Goal: Task Accomplishment & Management: Manage account settings

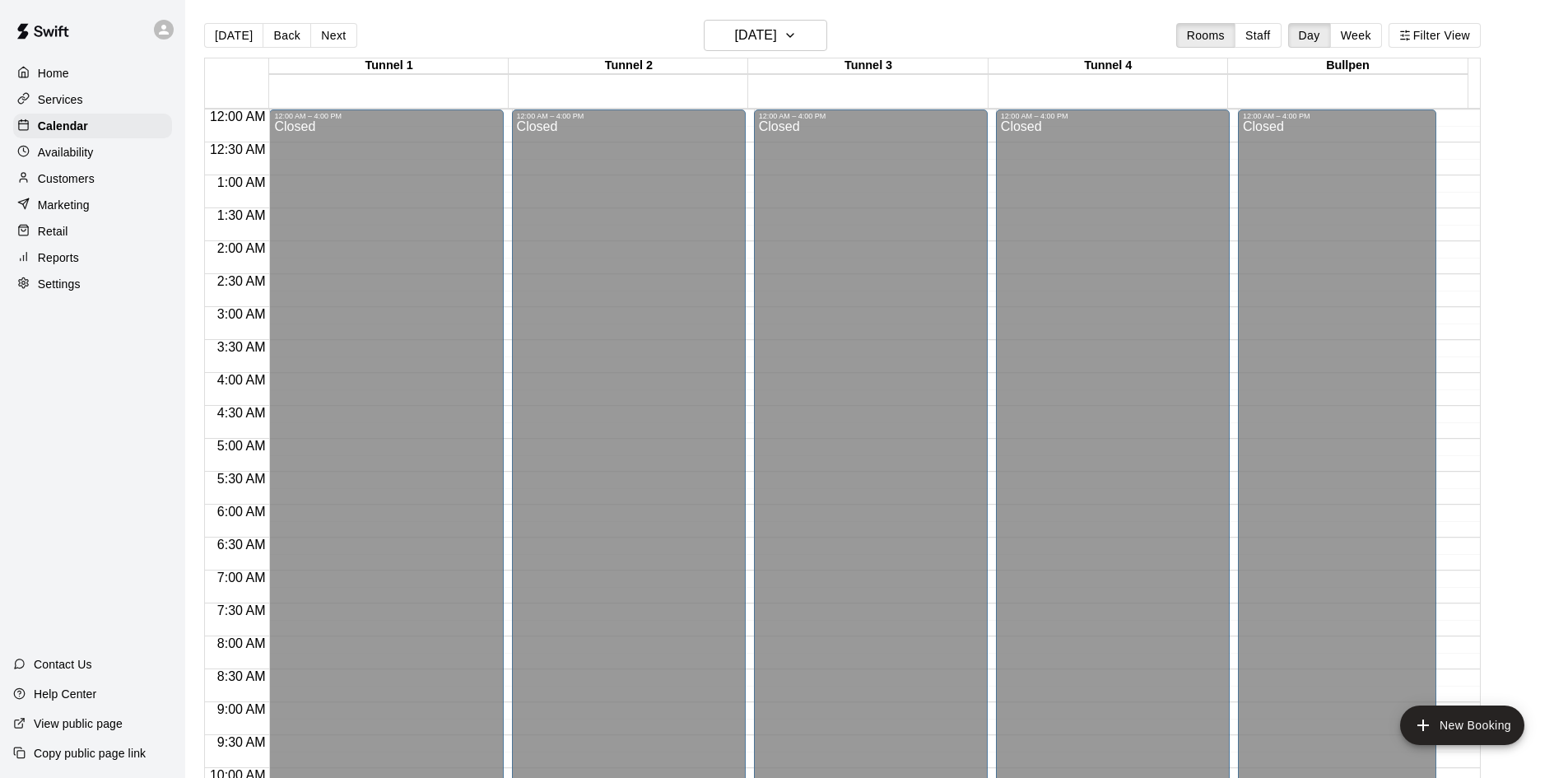
scroll to position [895, 0]
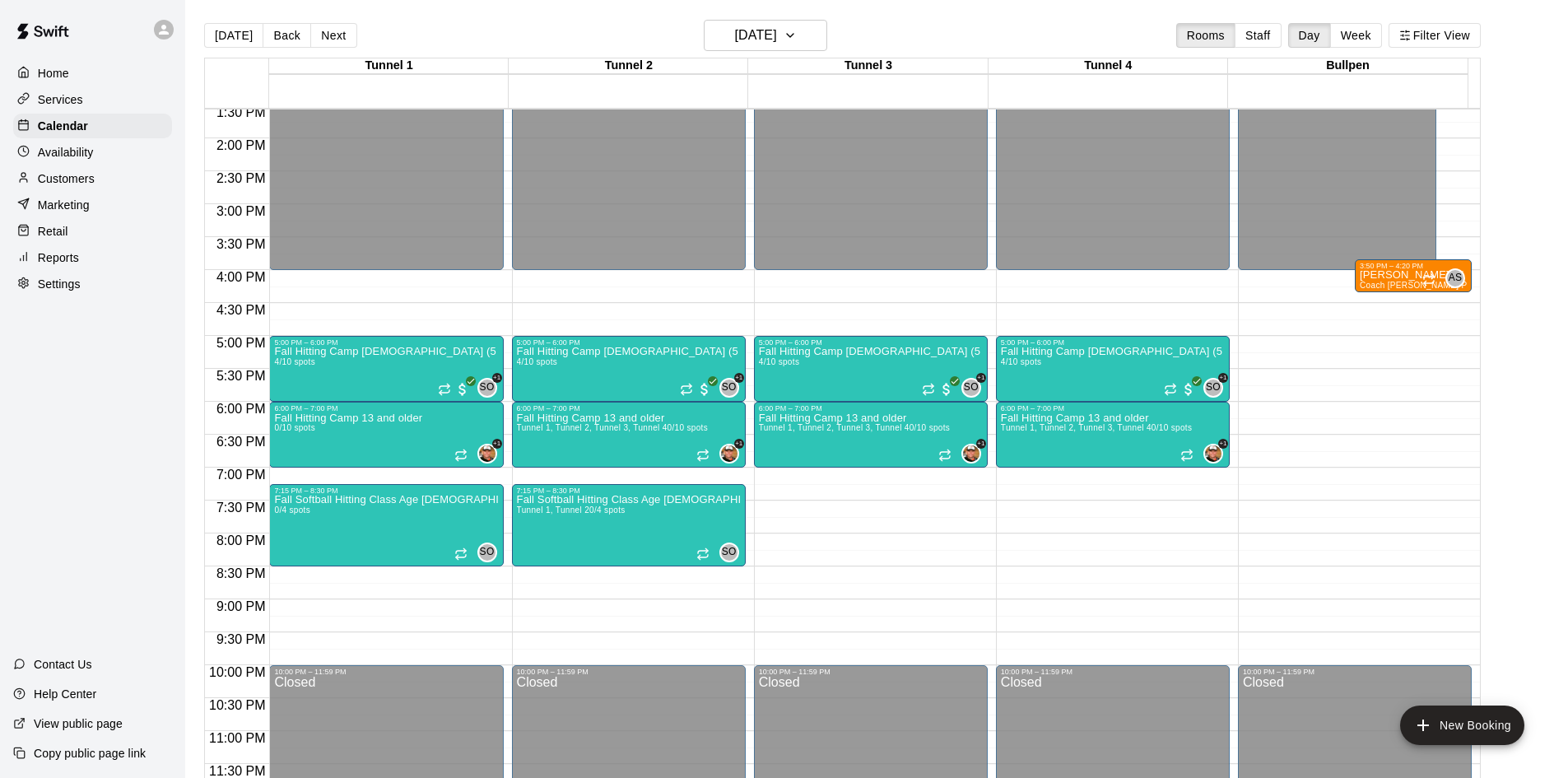
click at [119, 288] on div "Settings" at bounding box center [93, 284] width 159 height 24
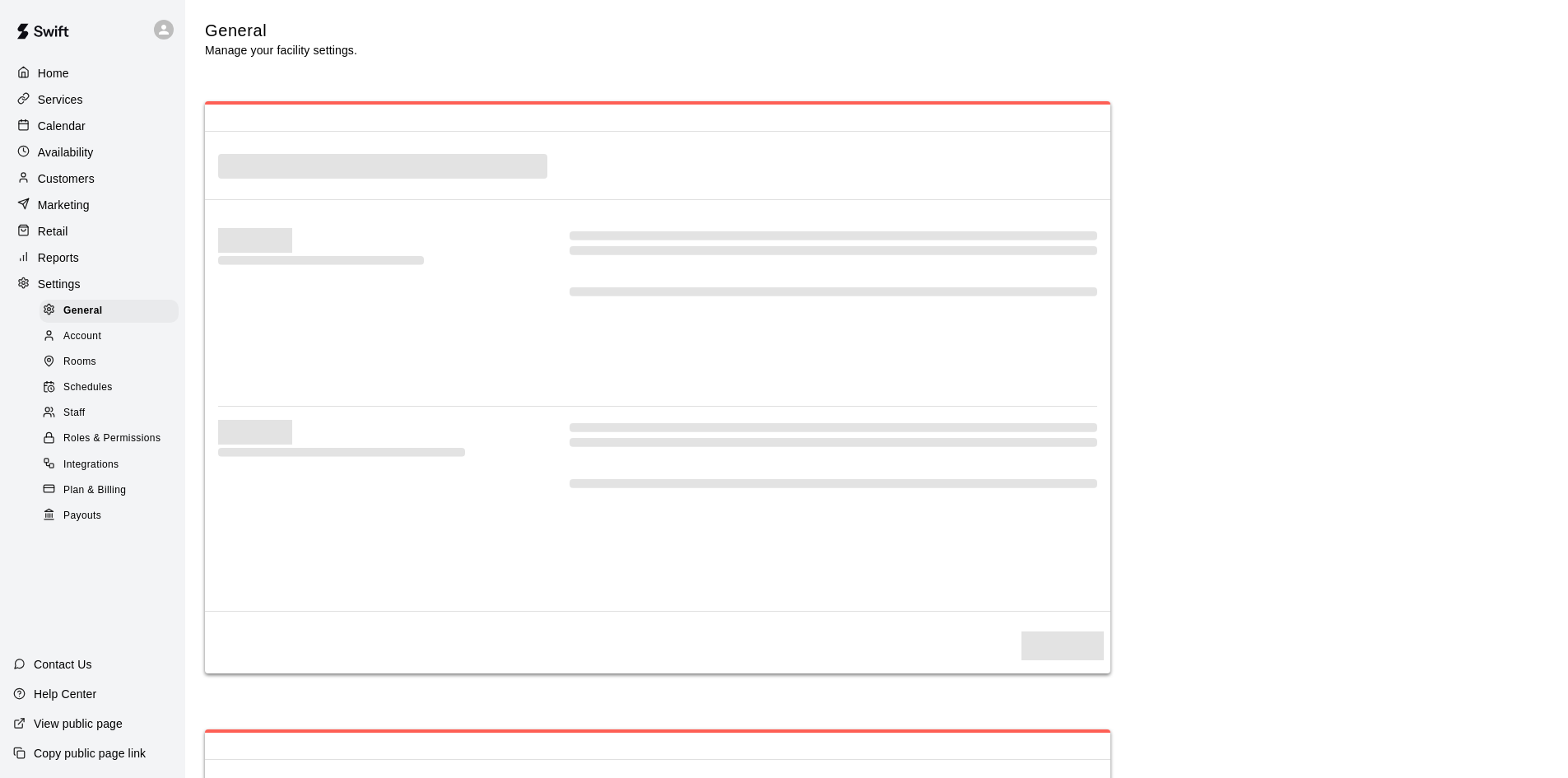
select select "**"
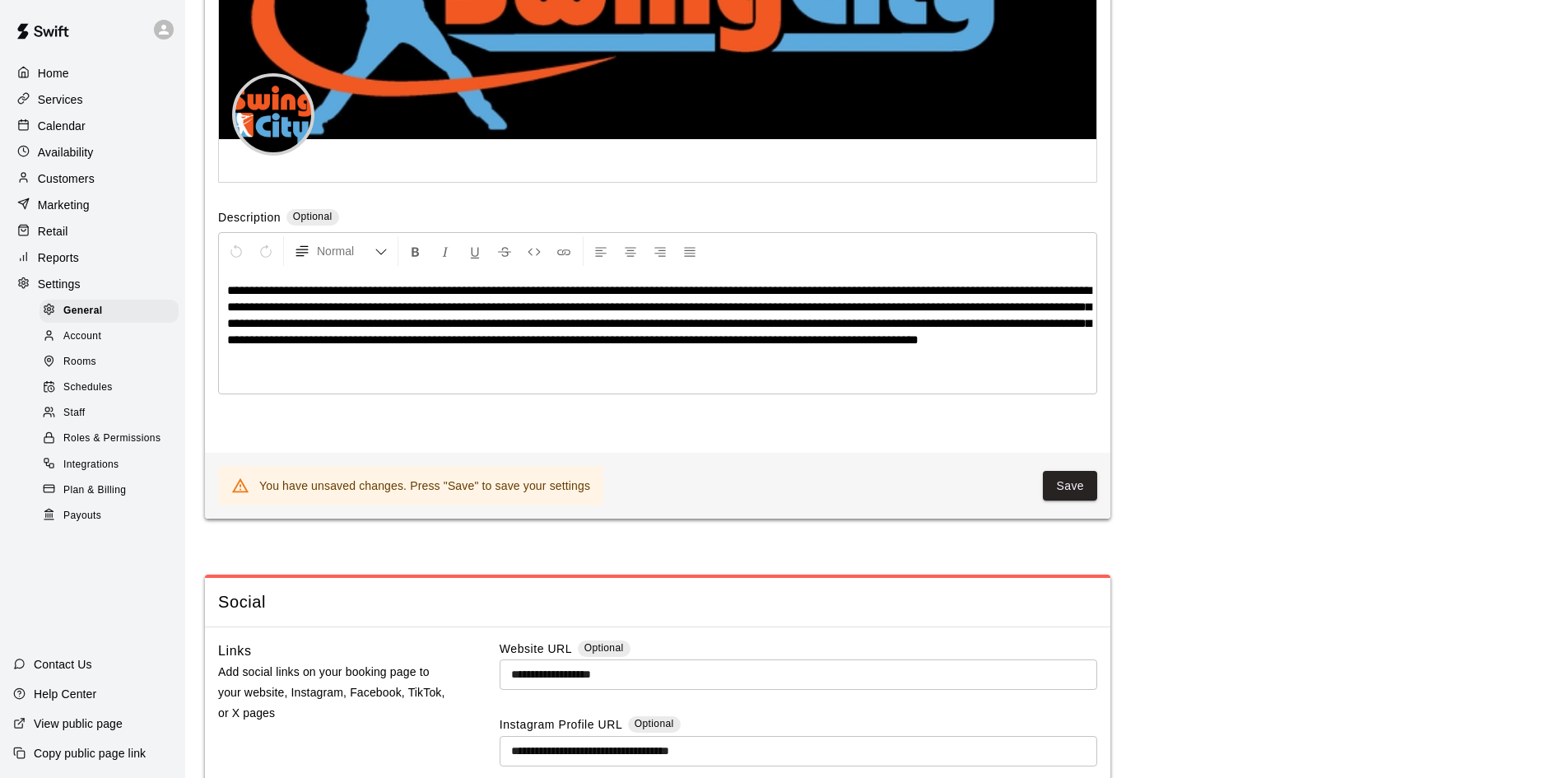
scroll to position [3511, 0]
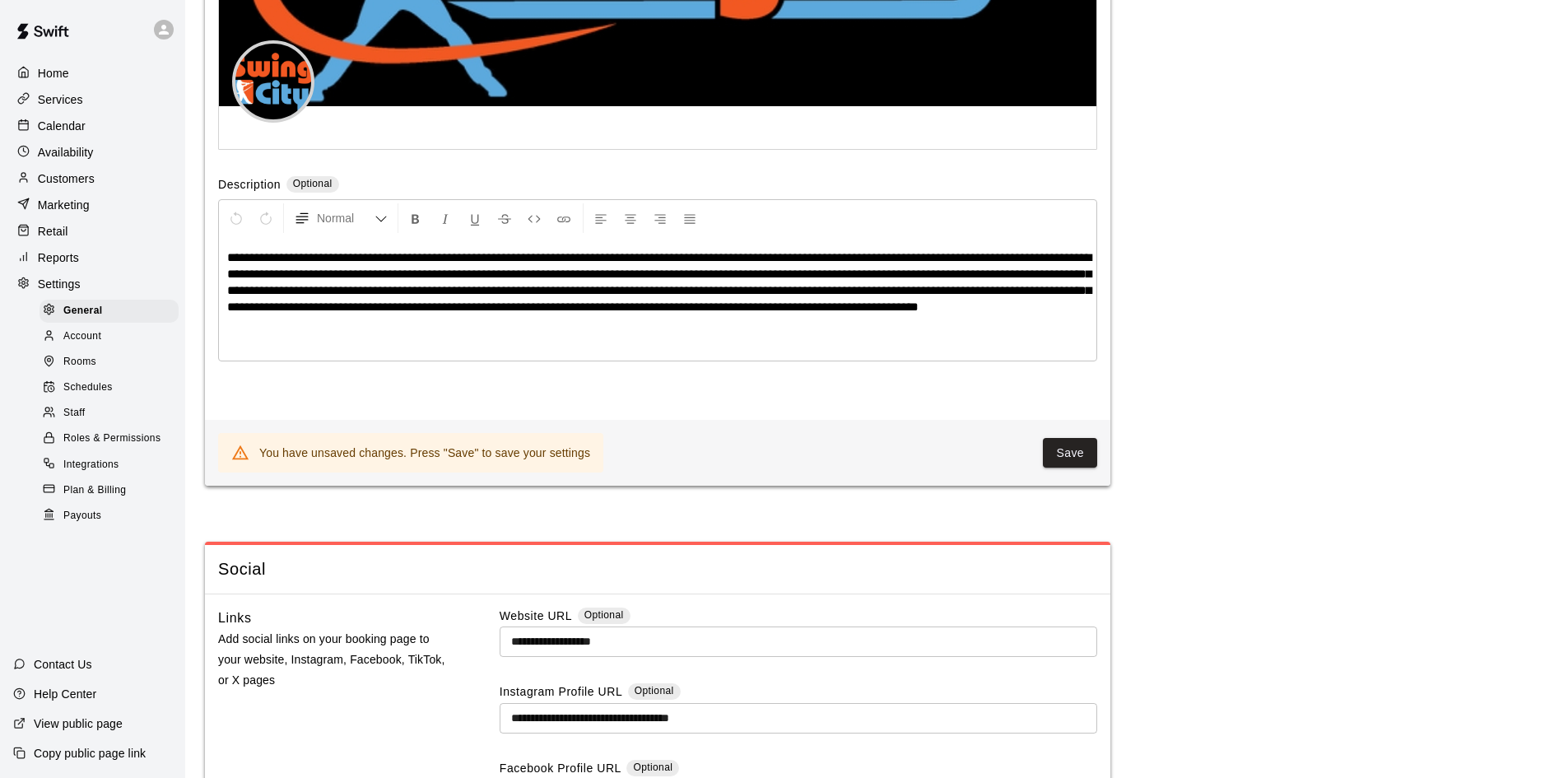
click at [89, 424] on div "Staff" at bounding box center [109, 413] width 139 height 23
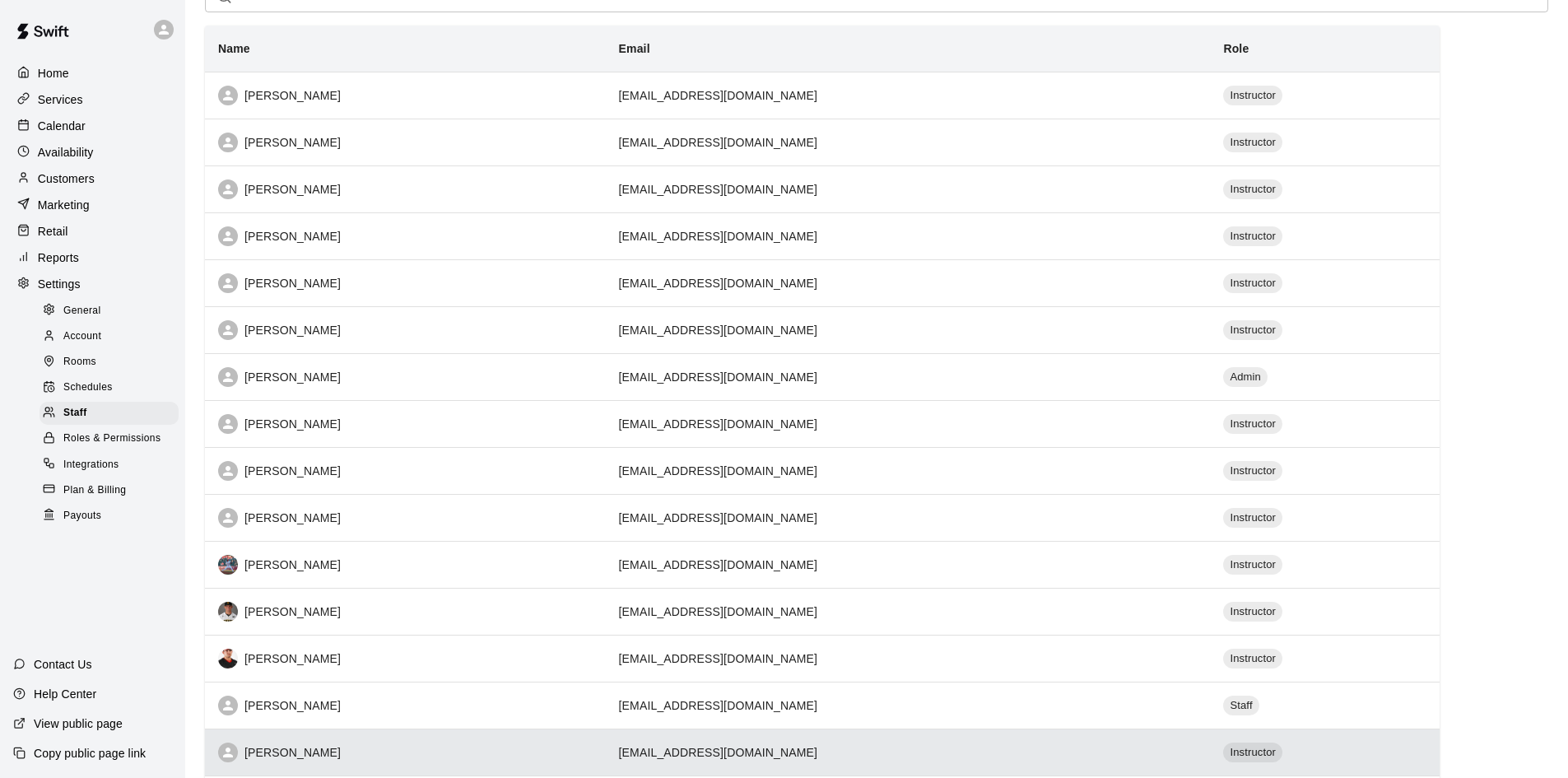
scroll to position [374, 0]
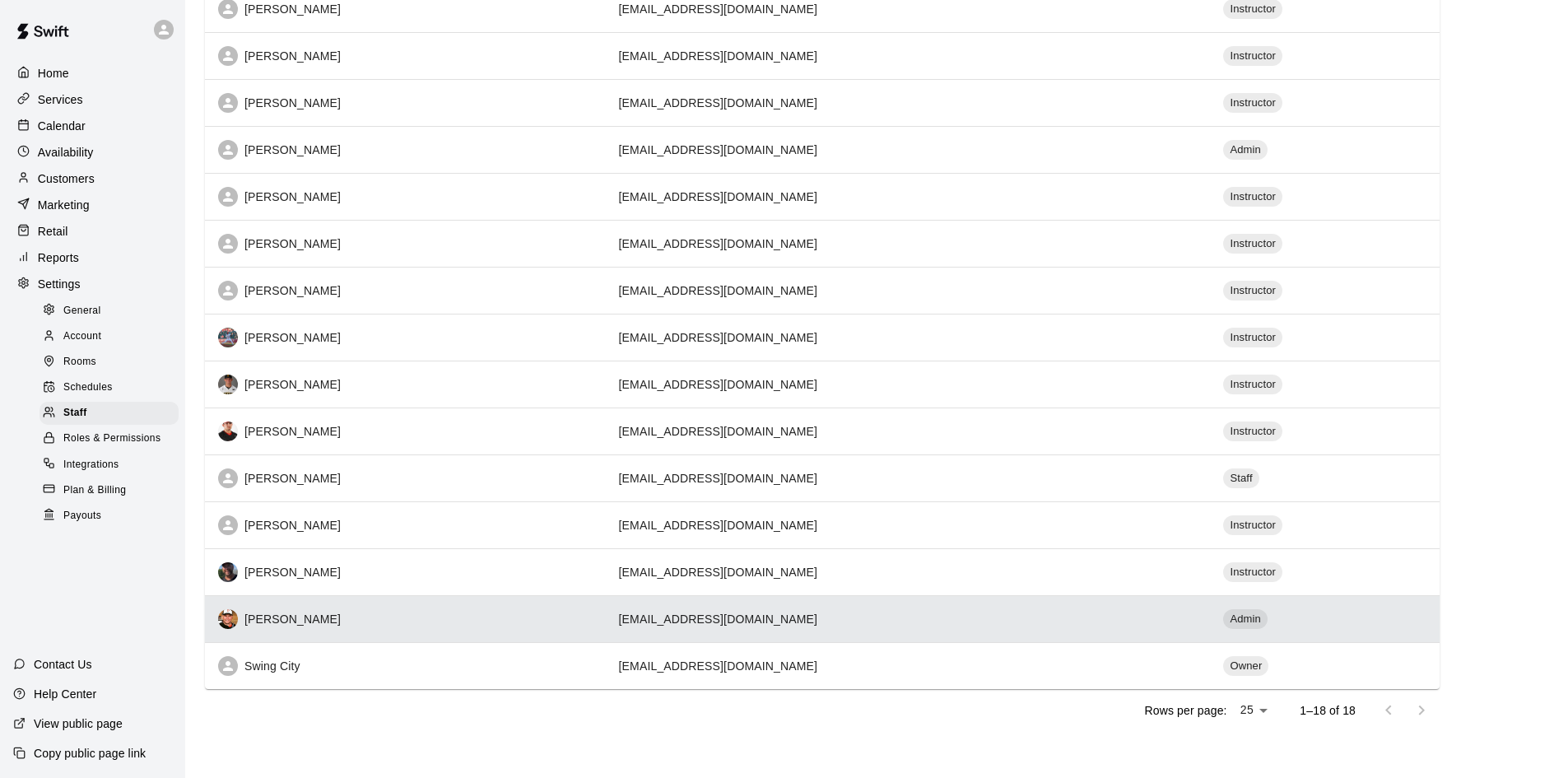
click at [294, 606] on th "[PERSON_NAME]" at bounding box center [405, 619] width 401 height 47
select select "**"
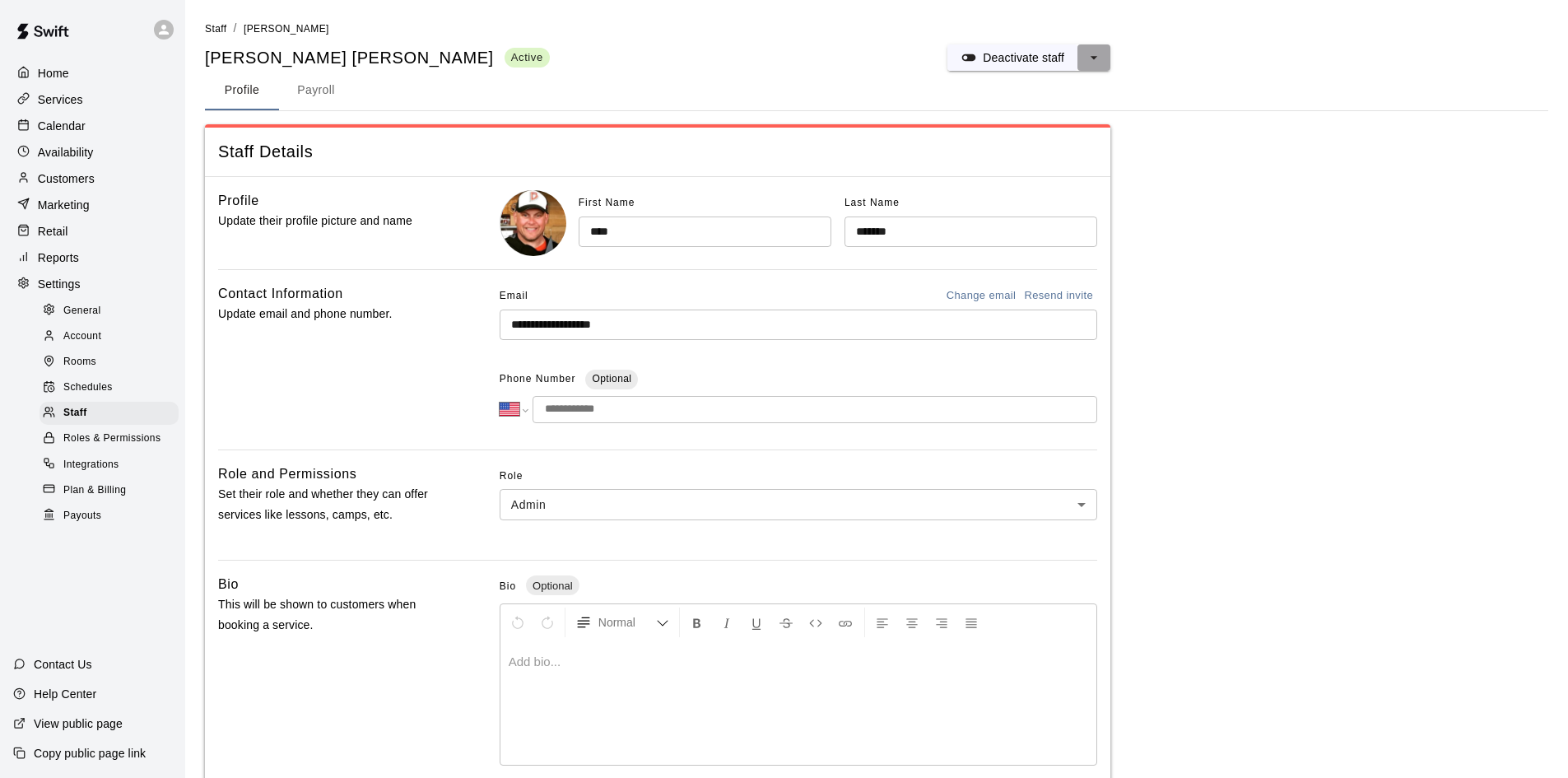
click at [1093, 57] on icon "select merge strategy" at bounding box center [1094, 57] width 7 height 3
click at [311, 89] on button "Payroll" at bounding box center [316, 90] width 74 height 40
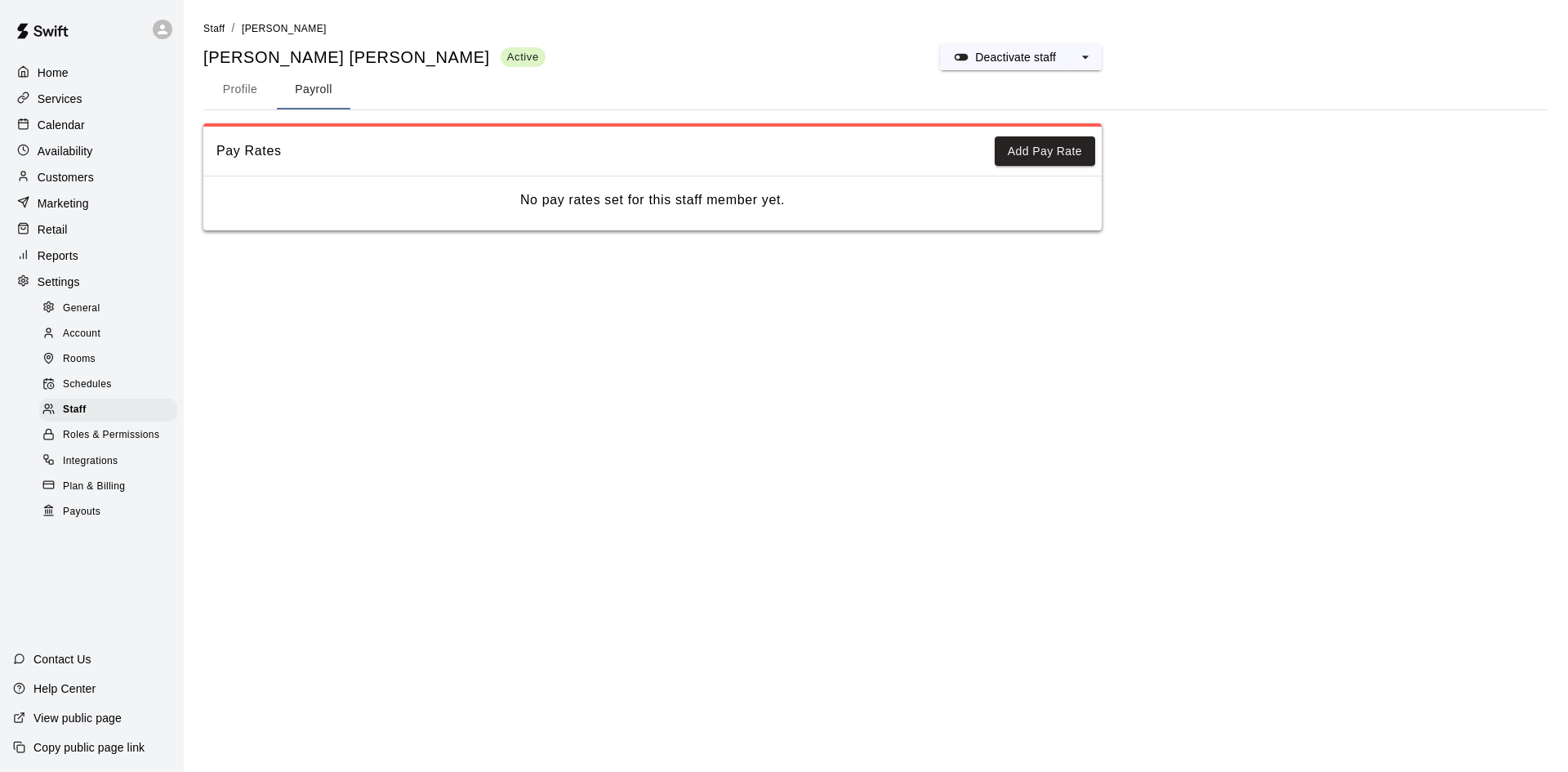
click at [264, 93] on button "Profile" at bounding box center [240, 90] width 73 height 40
select select "**"
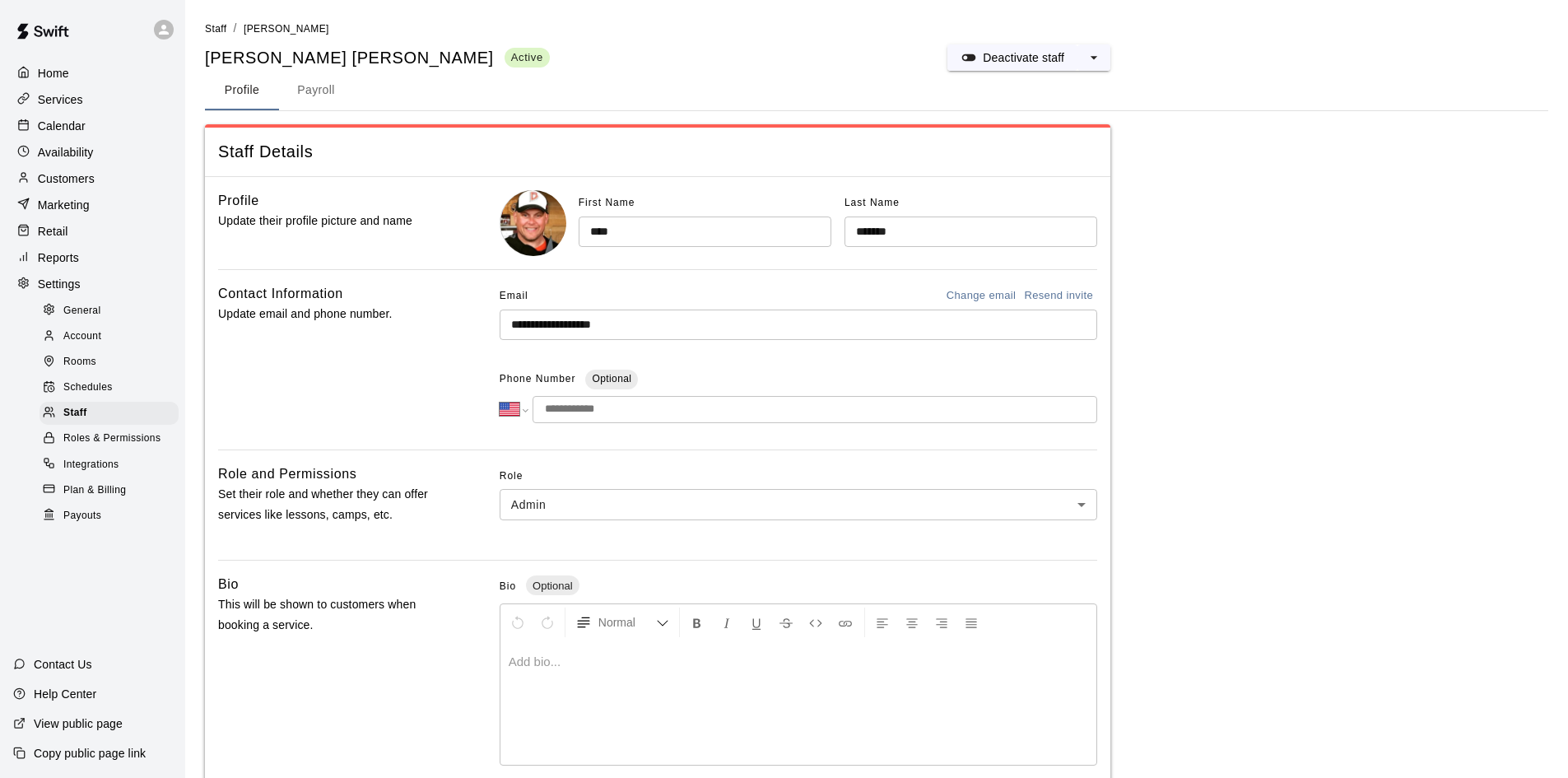
click at [293, 96] on button "Payroll" at bounding box center [316, 90] width 74 height 40
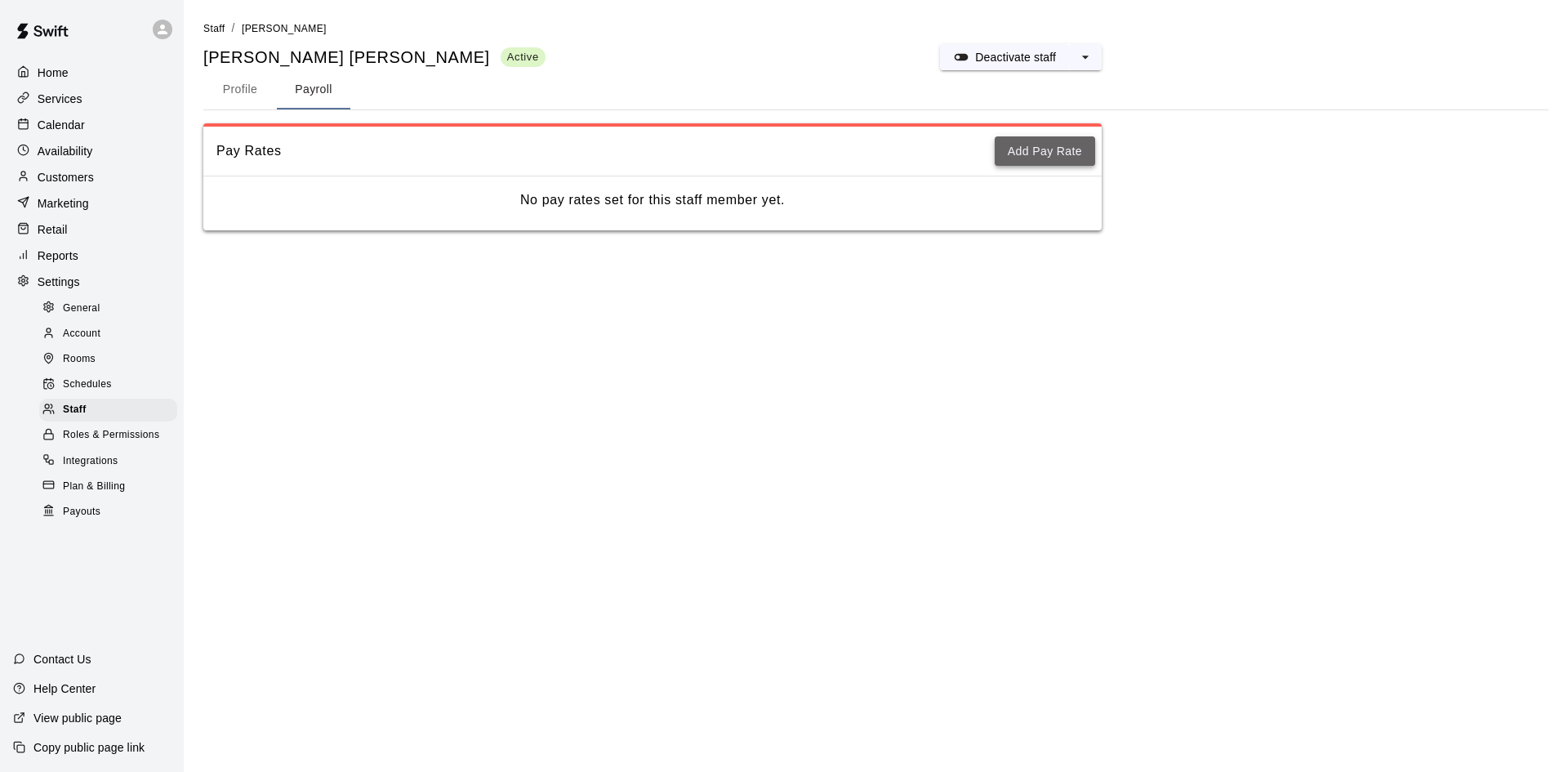
click at [1053, 154] on button "Add Pay Rate" at bounding box center [1045, 151] width 100 height 30
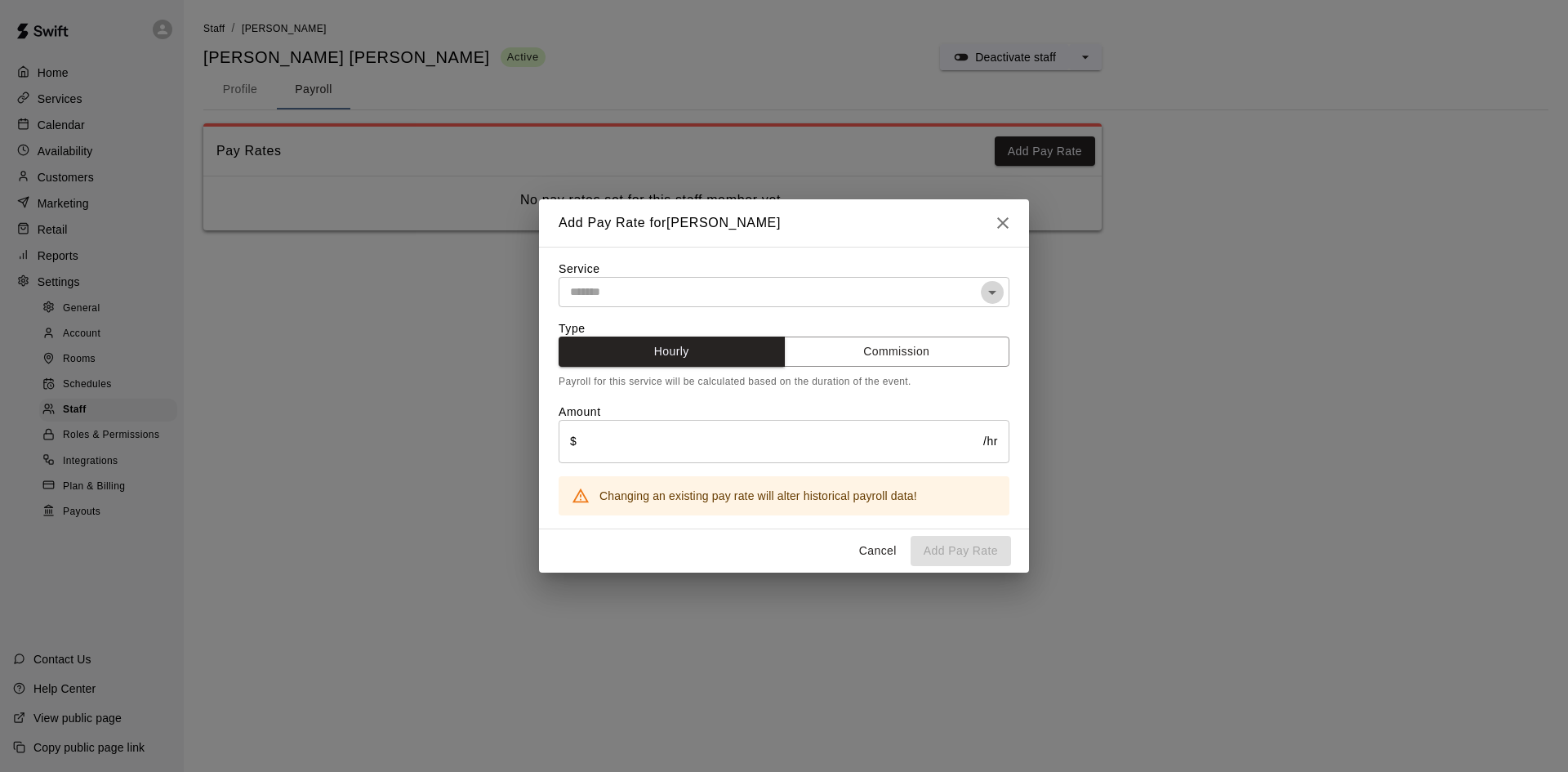
click at [984, 292] on icon "Open" at bounding box center [992, 292] width 19 height 19
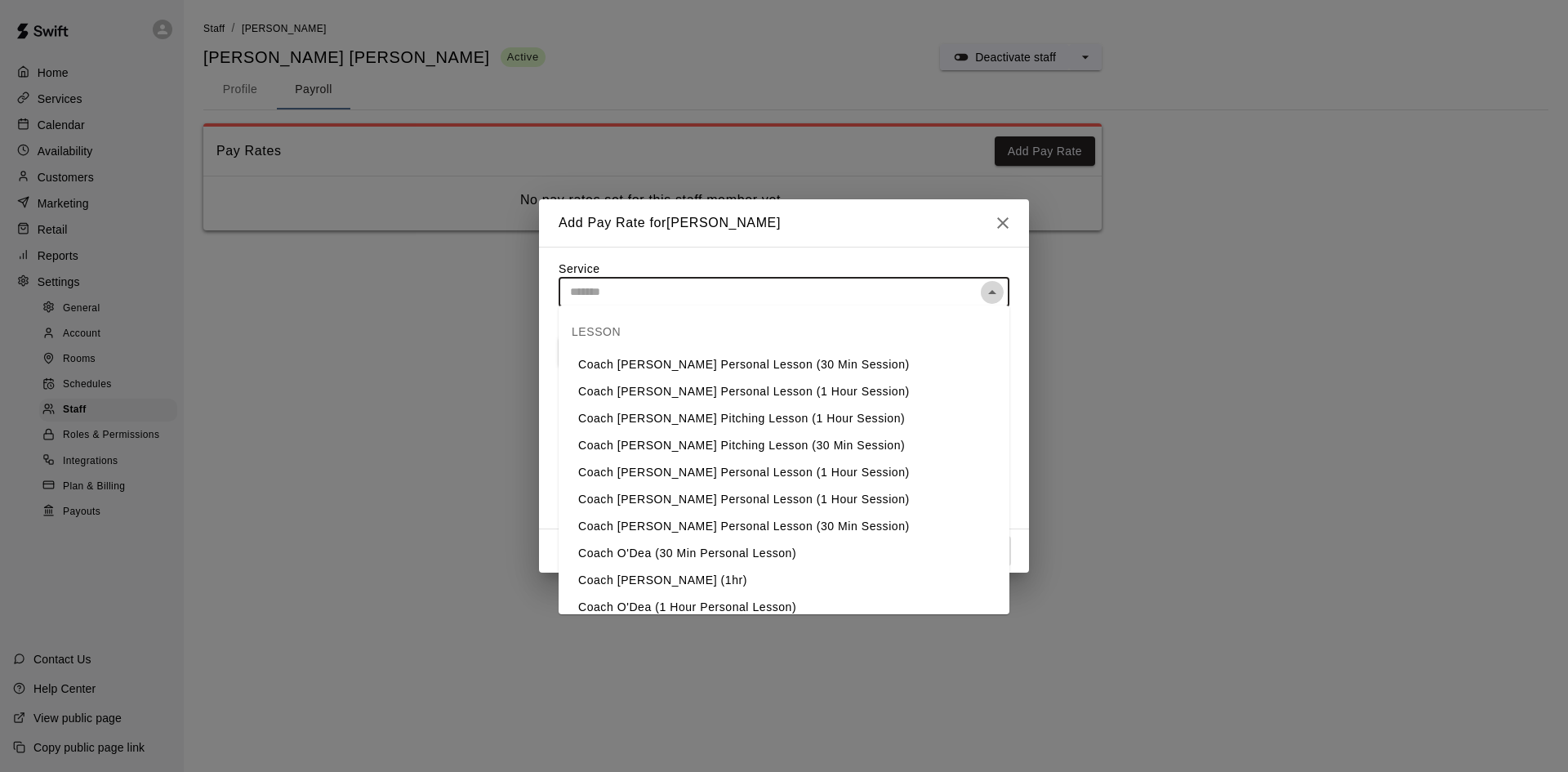
click at [982, 292] on icon "Close" at bounding box center [992, 292] width 19 height 19
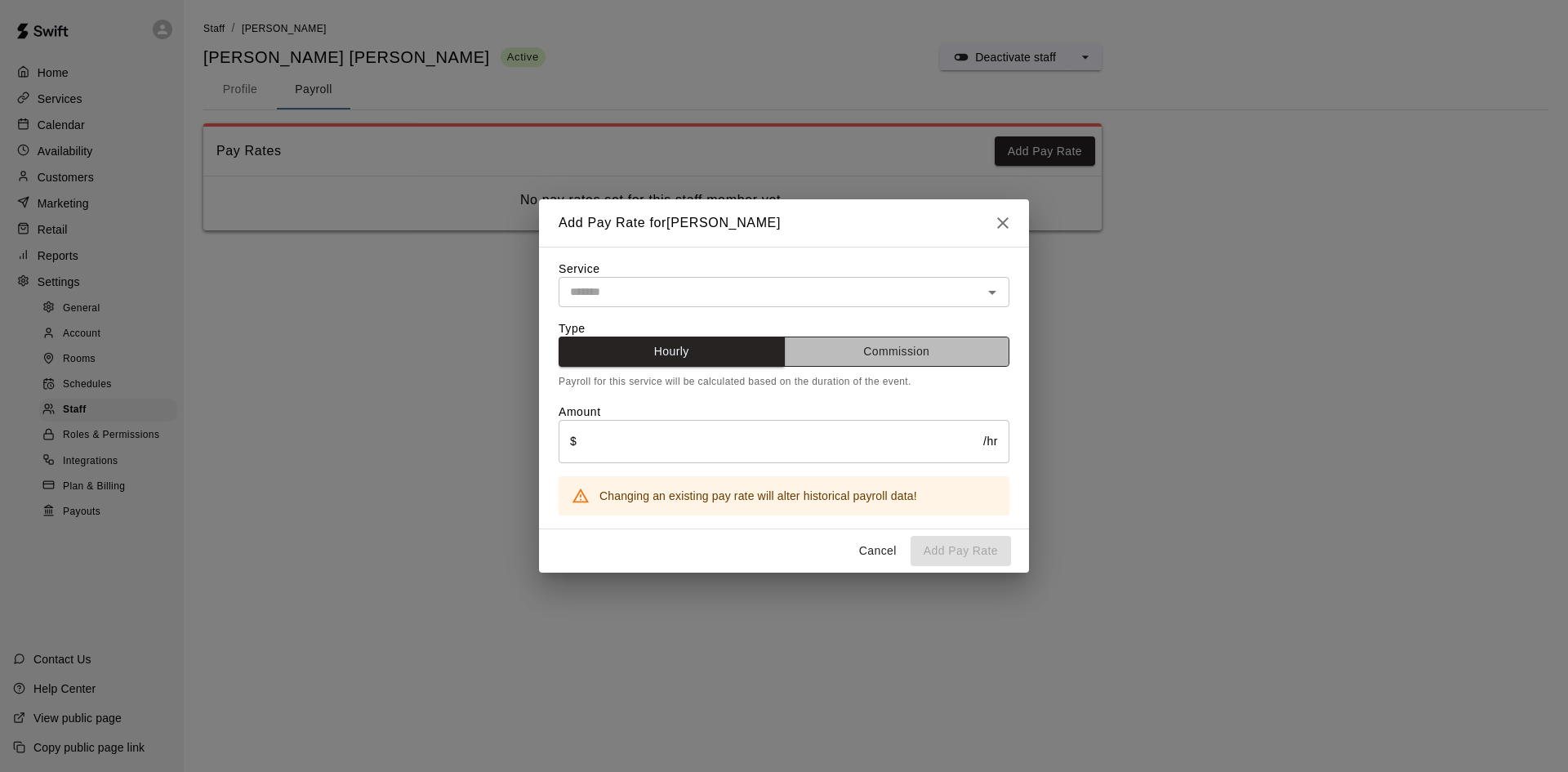
click at [936, 341] on button "Commission" at bounding box center [896, 351] width 226 height 30
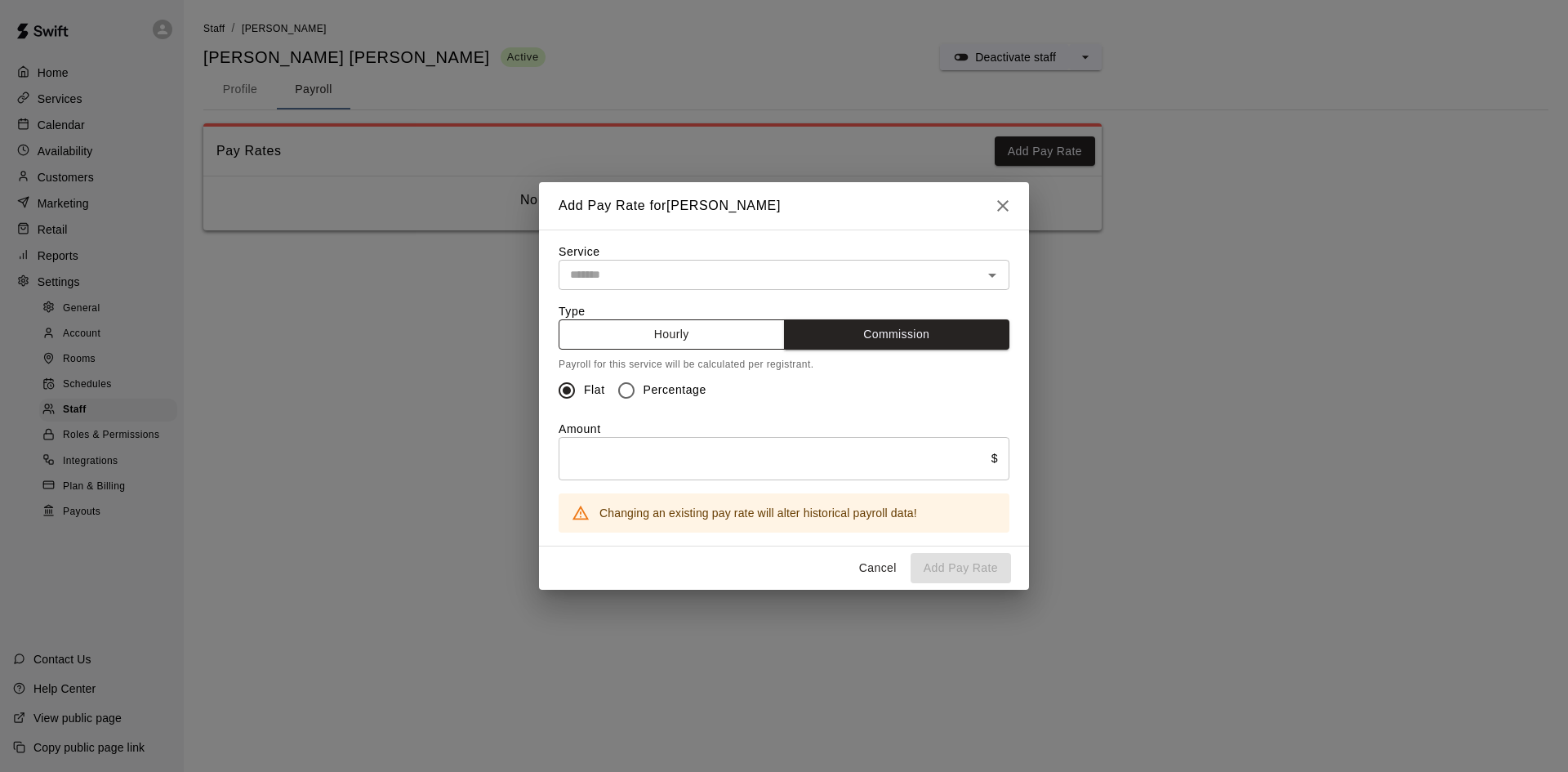
click at [742, 329] on button "Hourly" at bounding box center [672, 333] width 226 height 30
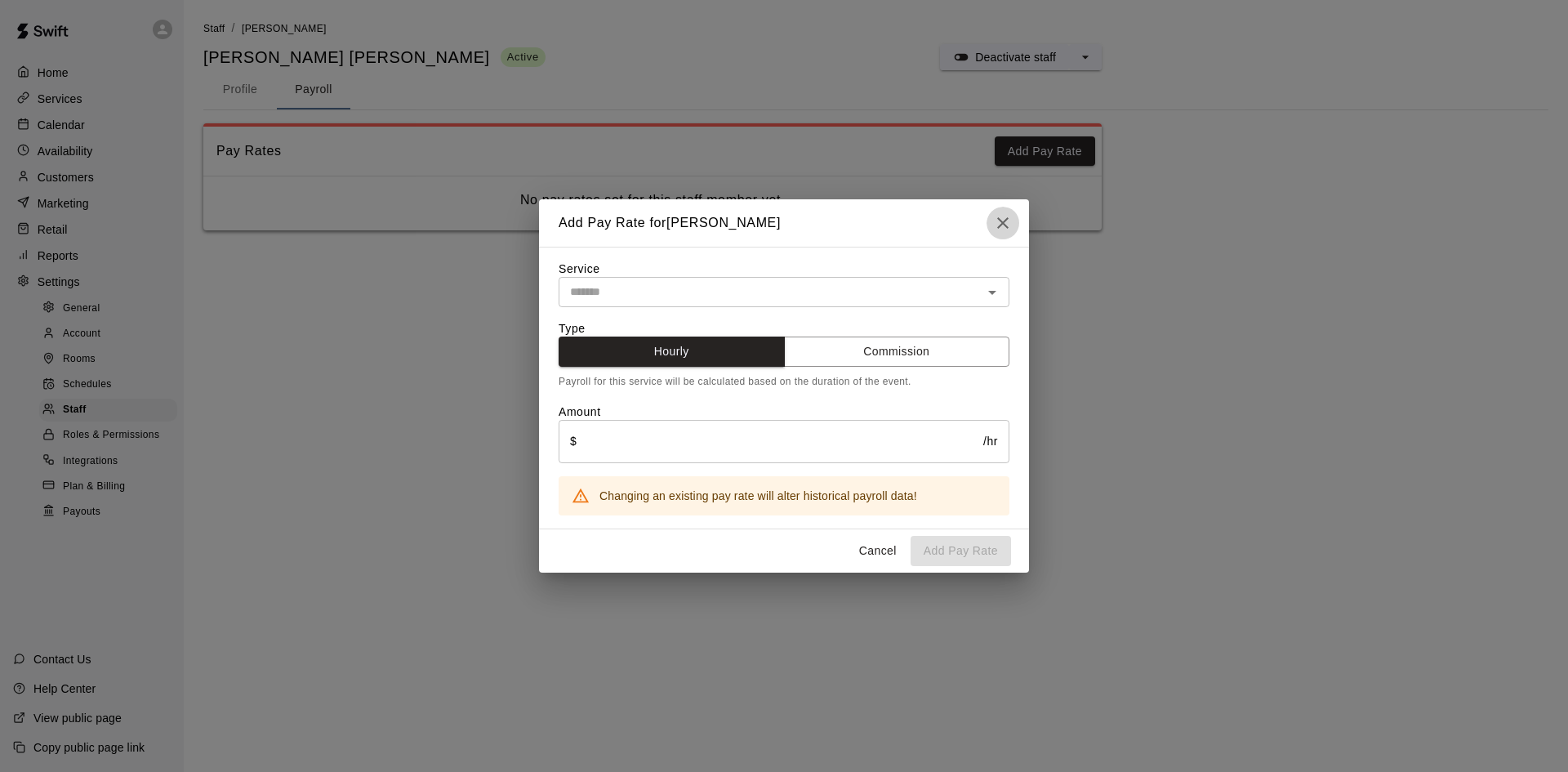
click at [1003, 222] on icon "button" at bounding box center [1003, 223] width 12 height 12
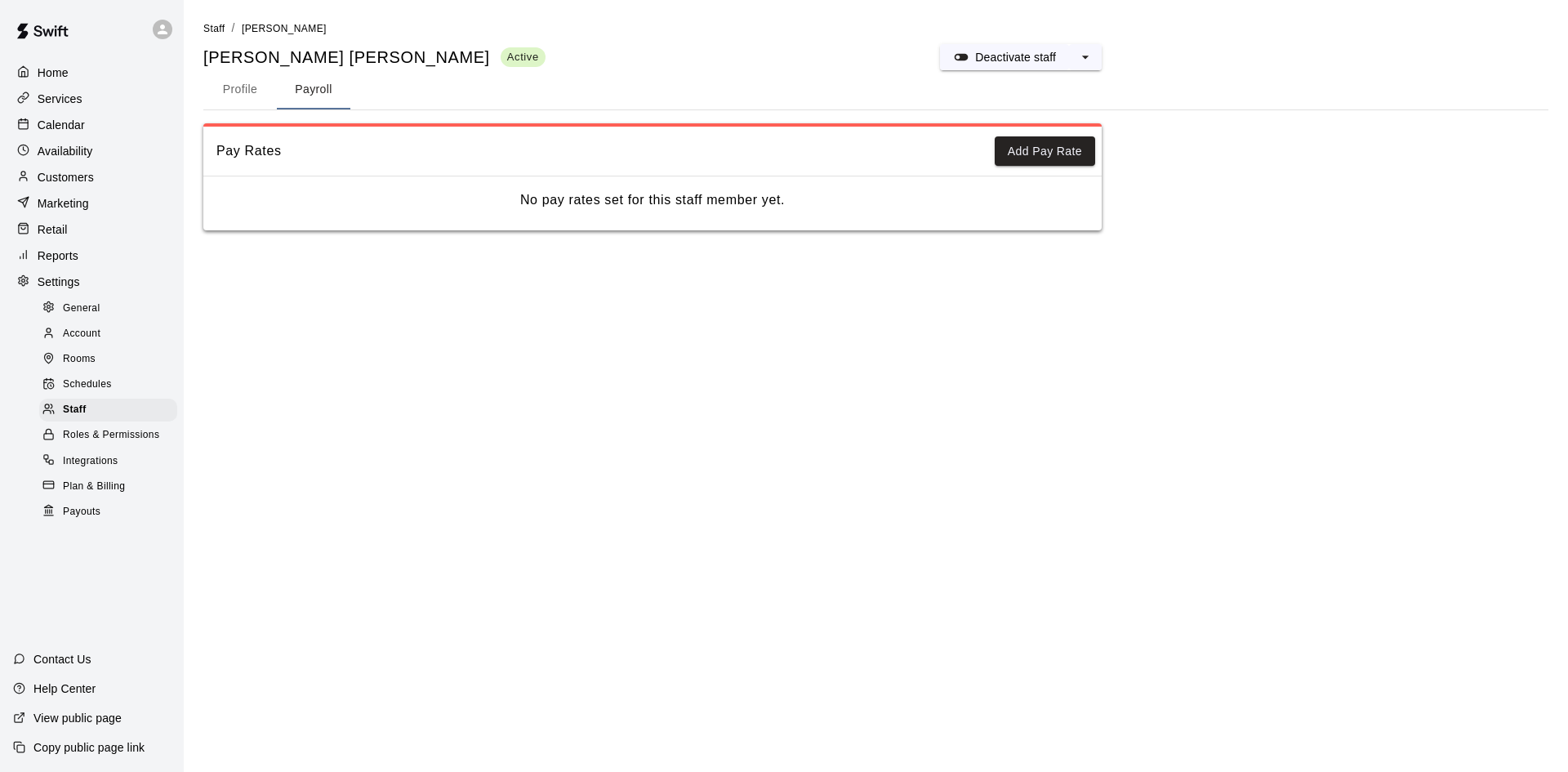
click at [1312, 251] on main "Staff / [PERSON_NAME] [PERSON_NAME] Active Deactivate staff Profile Payroll Pay…" at bounding box center [876, 131] width 1384 height 263
